Goal: Book appointment/travel/reservation

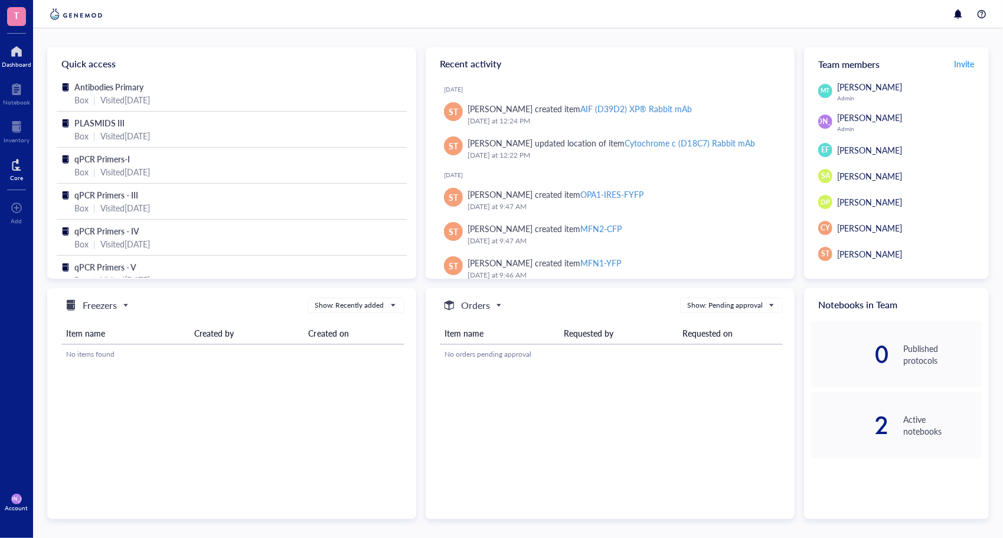
click at [11, 169] on div at bounding box center [16, 164] width 13 height 19
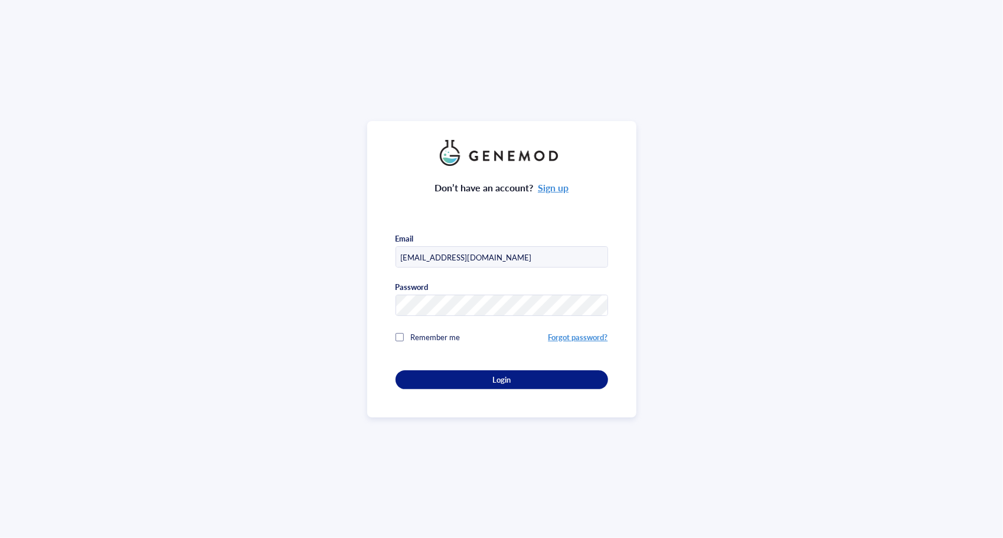
click at [438, 365] on div "Don’t have an account? Sign up Email jto009@students.jefferson.edu Password Rem…" at bounding box center [501, 277] width 213 height 223
click at [442, 380] on div "Login" at bounding box center [501, 379] width 175 height 11
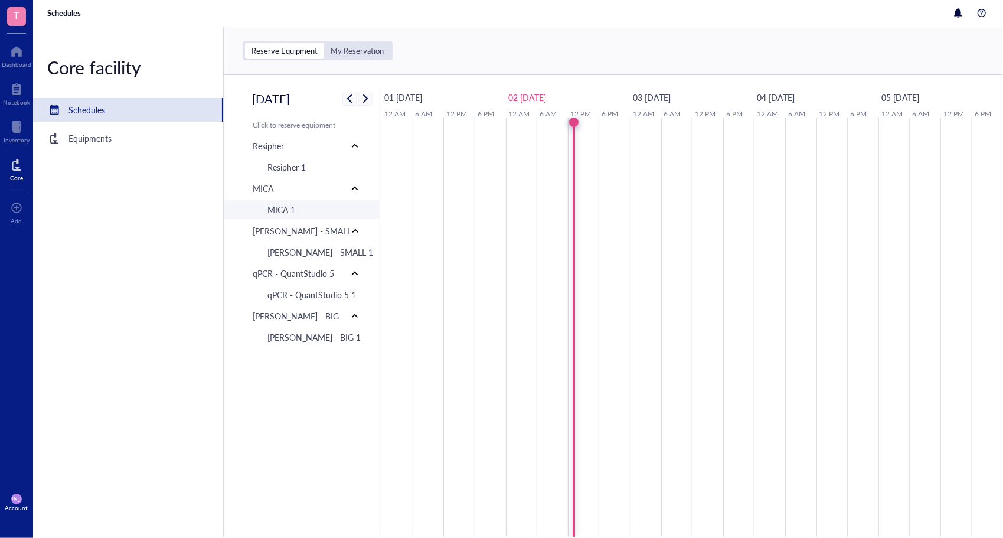
click at [293, 213] on div "MICA 1" at bounding box center [281, 209] width 28 height 13
type input "09/02/2025"
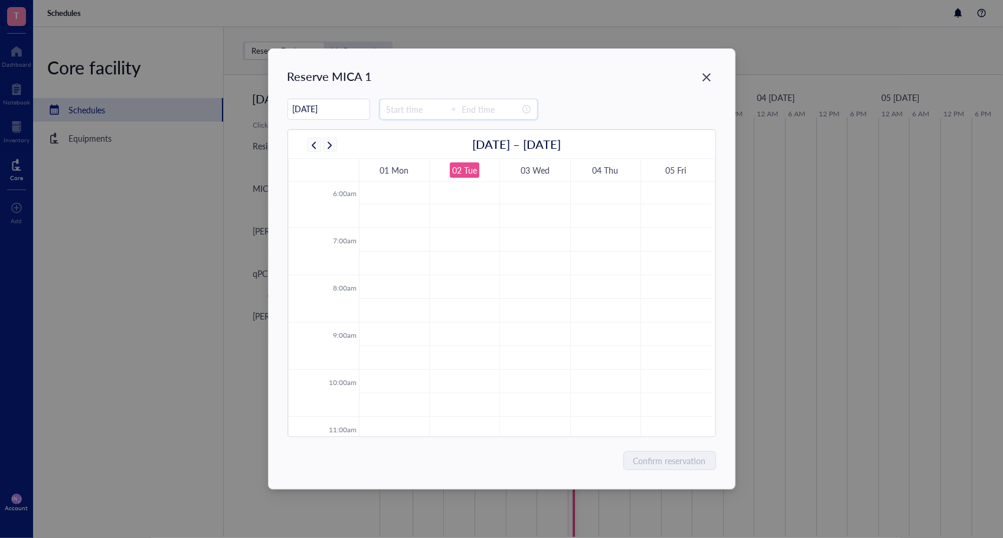
click at [395, 109] on input at bounding box center [416, 109] width 58 height 13
click at [391, 207] on div "12" at bounding box center [389, 206] width 28 height 17
type input "14:00"
type input "00:00"
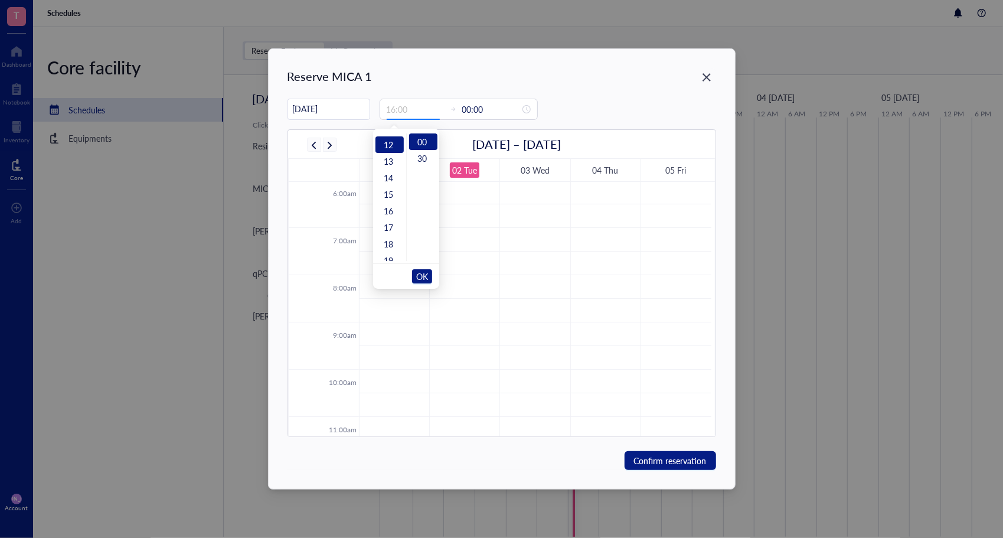
scroll to position [198, 0]
click at [390, 210] on div "16" at bounding box center [389, 208] width 28 height 17
click at [404, 104] on input "16:00" at bounding box center [416, 109] width 58 height 13
click at [392, 152] on div "12" at bounding box center [389, 151] width 28 height 17
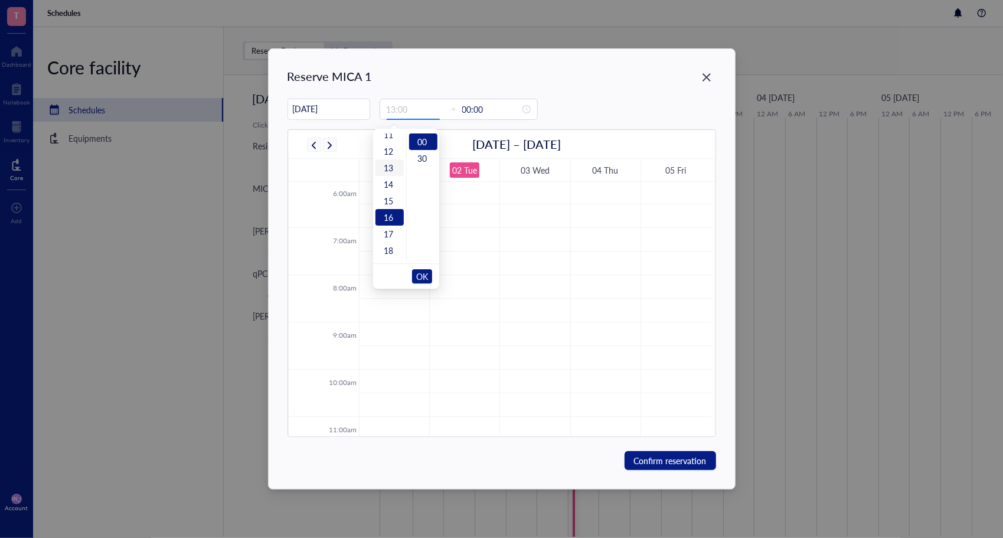
scroll to position [198, 0]
type input "12:00"
click at [423, 274] on span "OK" at bounding box center [422, 276] width 12 height 22
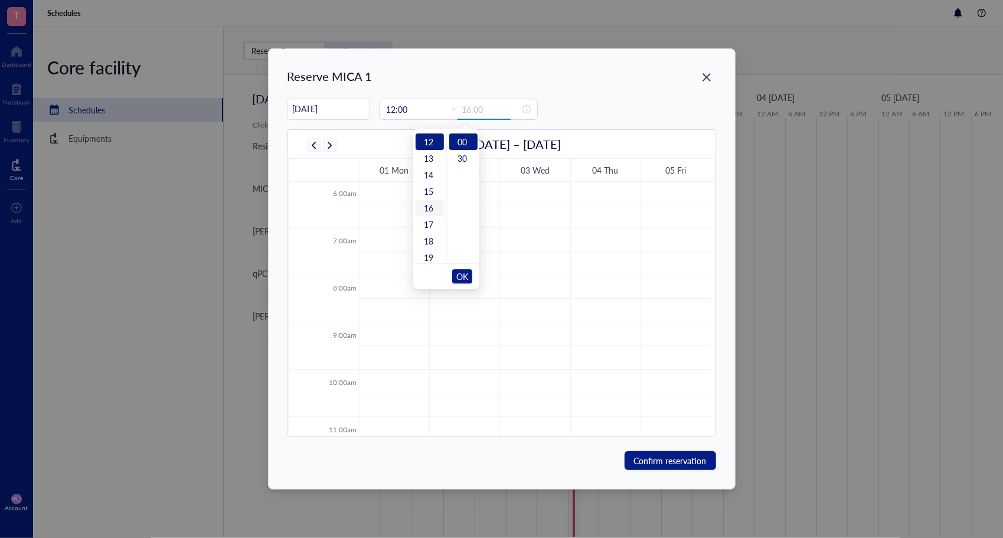
click at [433, 206] on div "16" at bounding box center [430, 208] width 28 height 17
type input "16:00"
click at [462, 272] on span "OK" at bounding box center [462, 276] width 12 height 22
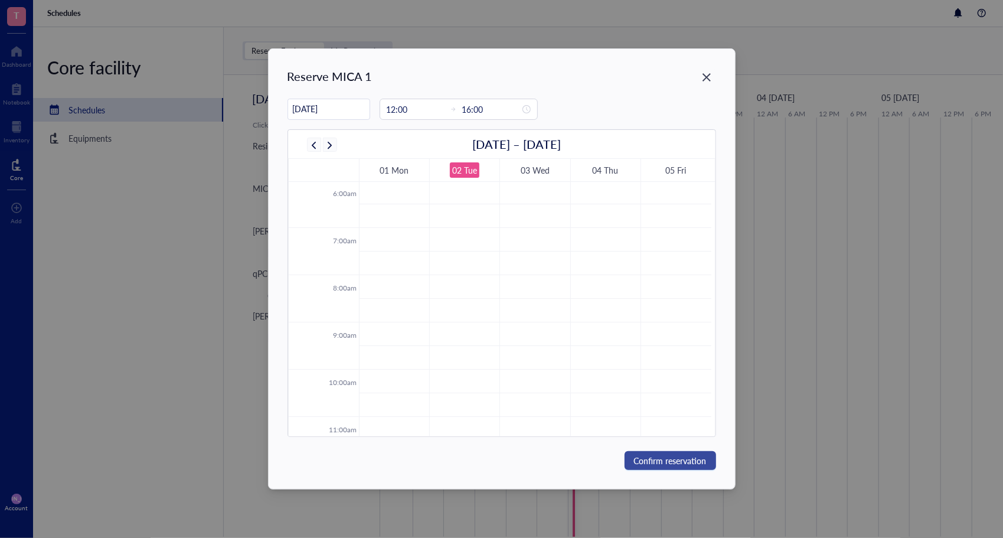
click at [668, 464] on span "Confirm reservation" at bounding box center [670, 460] width 73 height 13
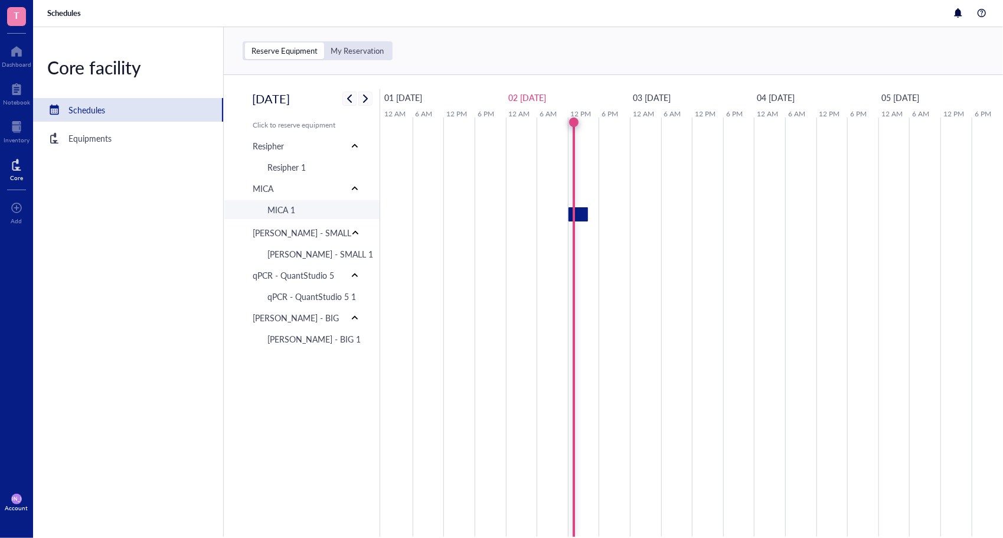
click at [304, 213] on div "MICA 1" at bounding box center [317, 209] width 119 height 19
type input "09/02/2025"
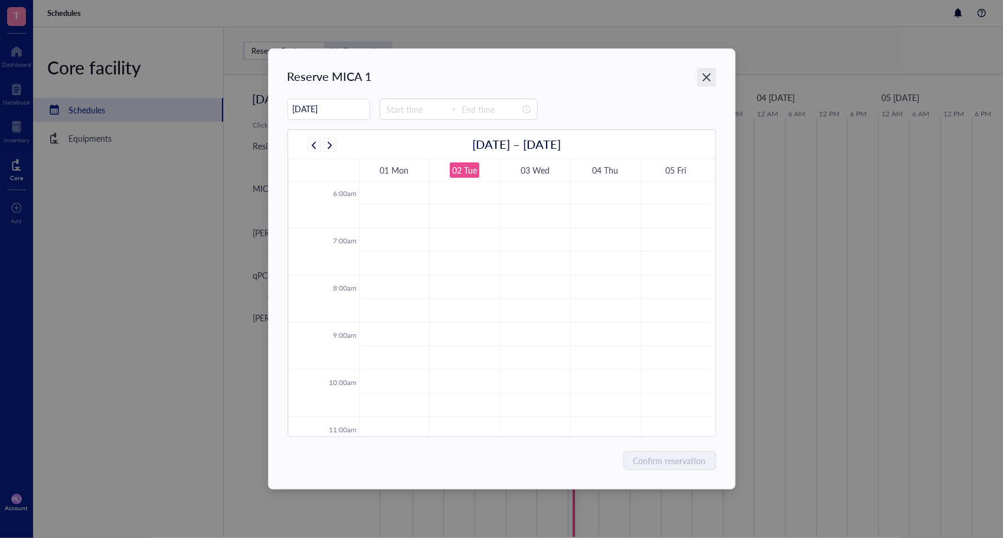
click at [710, 76] on icon "Close" at bounding box center [706, 77] width 11 height 11
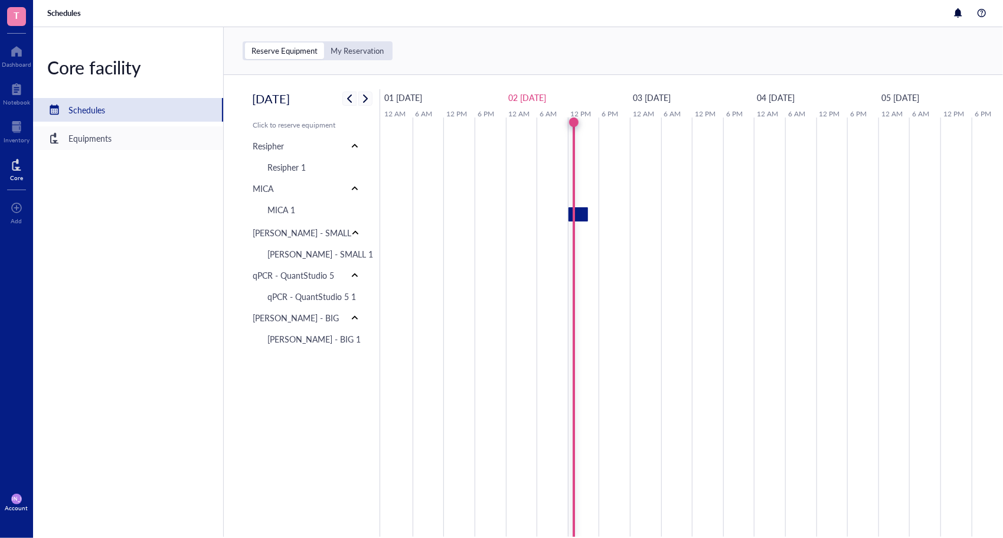
click at [95, 133] on div "Equipments" at bounding box center [89, 138] width 43 height 13
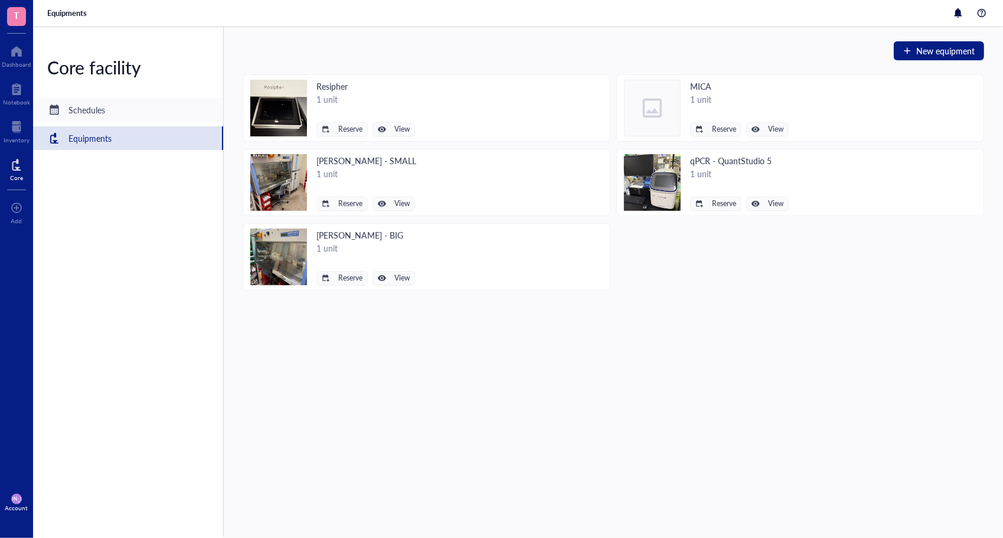
click at [124, 106] on div "Schedules" at bounding box center [128, 110] width 190 height 24
